Goal: Task Accomplishment & Management: Use online tool/utility

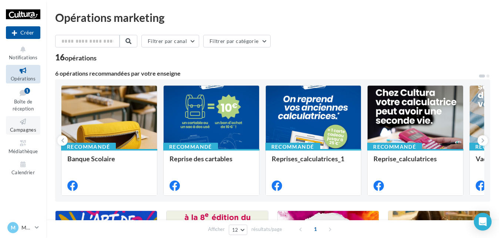
click at [21, 124] on icon at bounding box center [23, 121] width 30 height 9
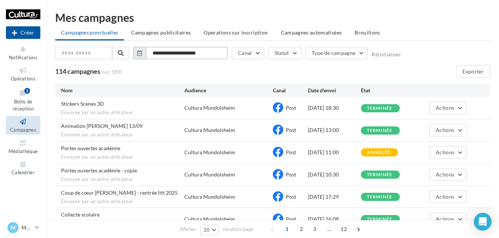
click at [209, 53] on input "**********" at bounding box center [187, 53] width 82 height 13
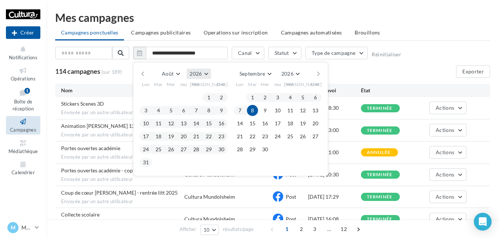
click at [194, 70] on span "2026" at bounding box center [196, 73] width 12 height 6
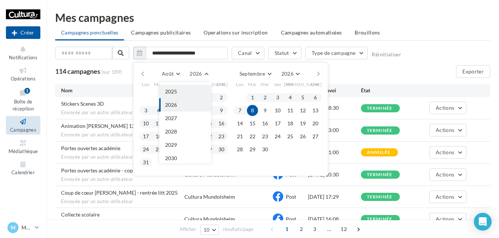
click at [180, 91] on button "2025" at bounding box center [185, 91] width 52 height 13
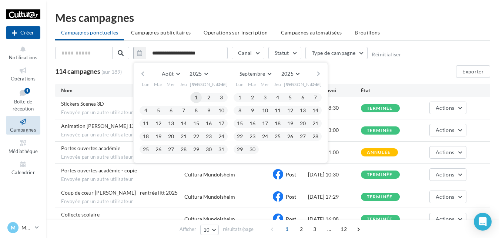
click at [194, 100] on button "1" at bounding box center [196, 97] width 11 height 11
click at [220, 149] on button "31" at bounding box center [221, 149] width 11 height 11
type input "**********"
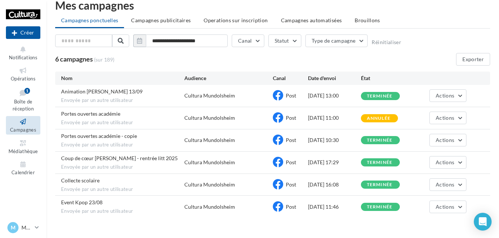
scroll to position [0, 0]
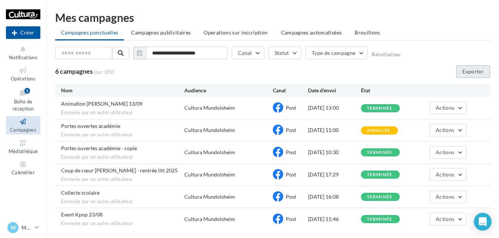
click at [471, 69] on button "Exporter" at bounding box center [473, 71] width 34 height 13
click at [26, 227] on p "Mundolsheim" at bounding box center [26, 227] width 10 height 7
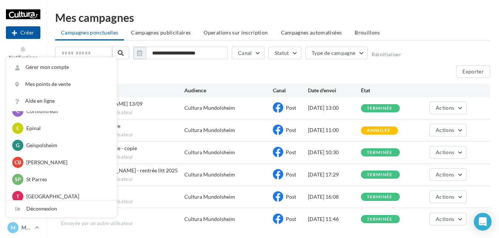
scroll to position [74, 0]
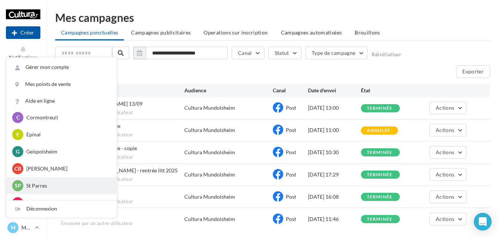
click at [48, 185] on p "St Parres" at bounding box center [66, 185] width 81 height 7
